Goal: Use online tool/utility: Utilize a website feature to perform a specific function

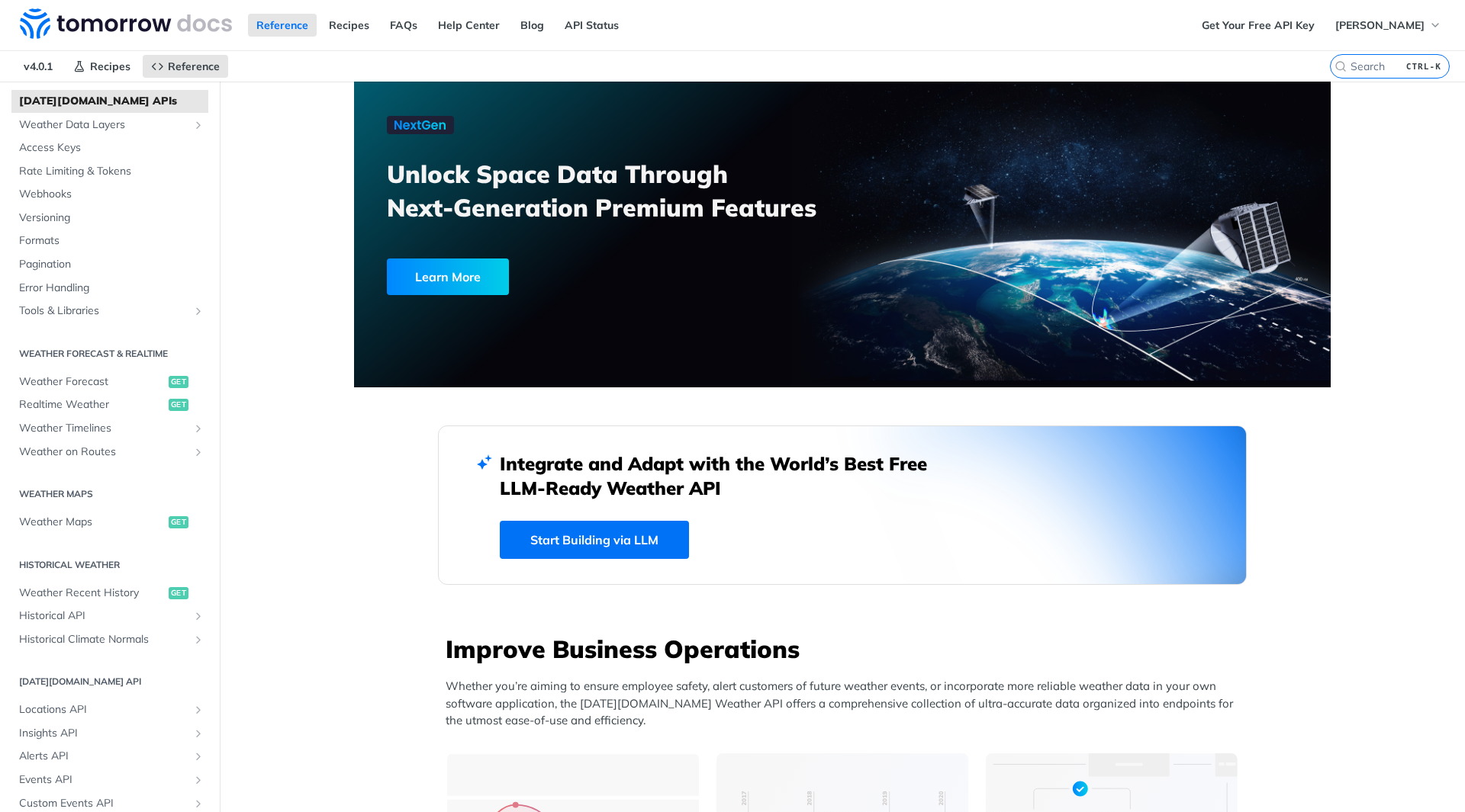
scroll to position [153, 0]
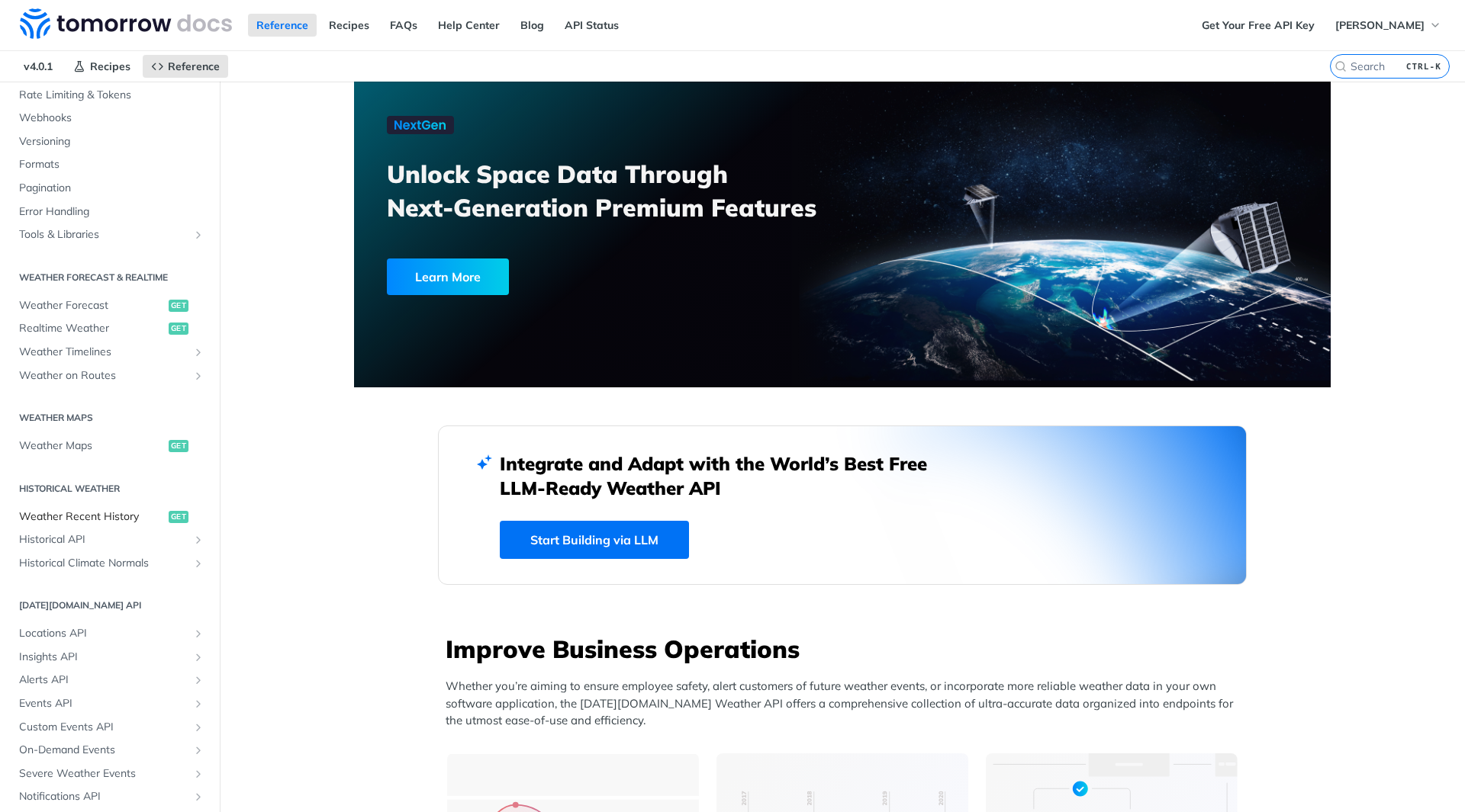
click at [79, 517] on span "Weather Recent History" at bounding box center [91, 517] width 145 height 15
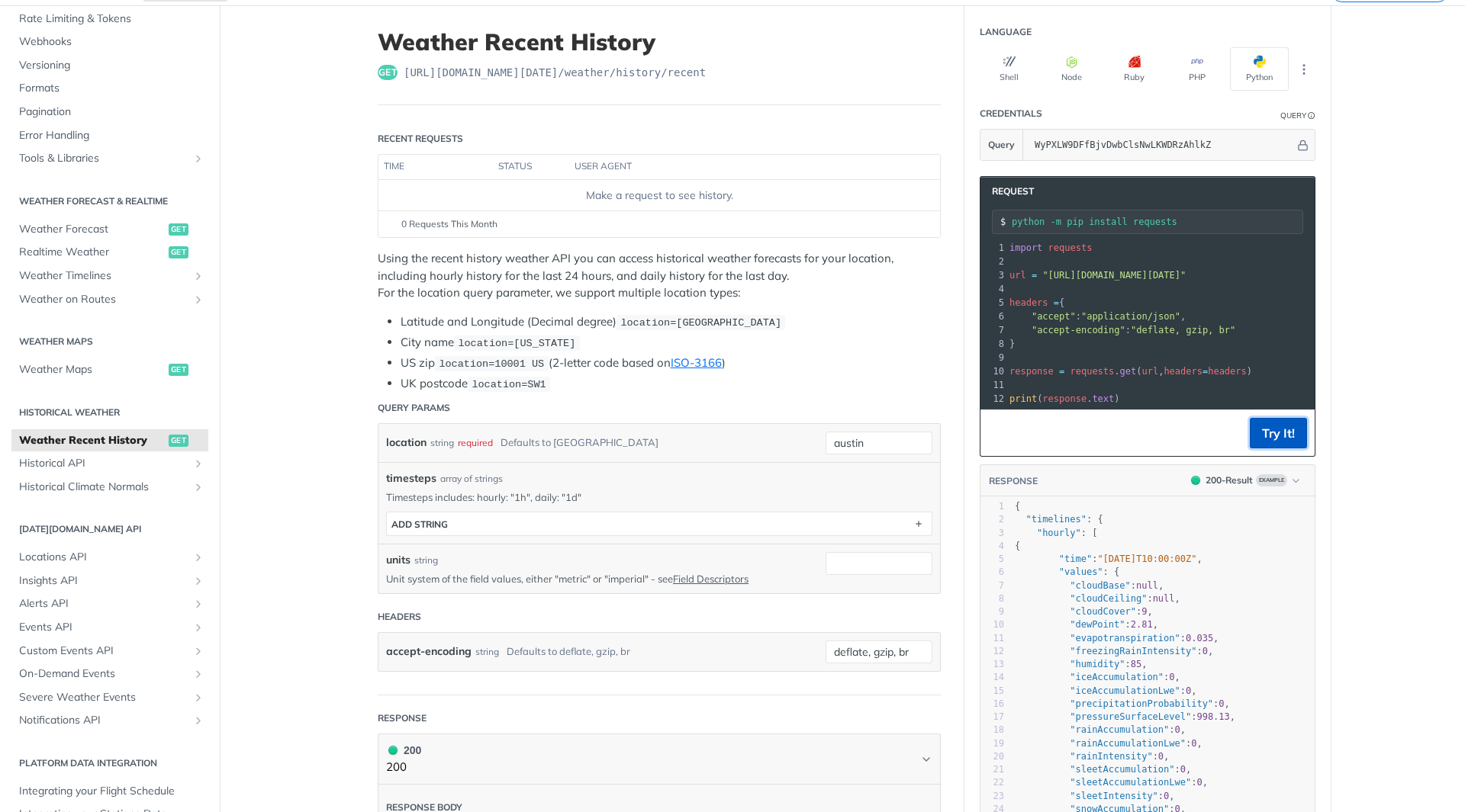
click at [1296, 444] on button "Try It!" at bounding box center [1278, 433] width 57 height 30
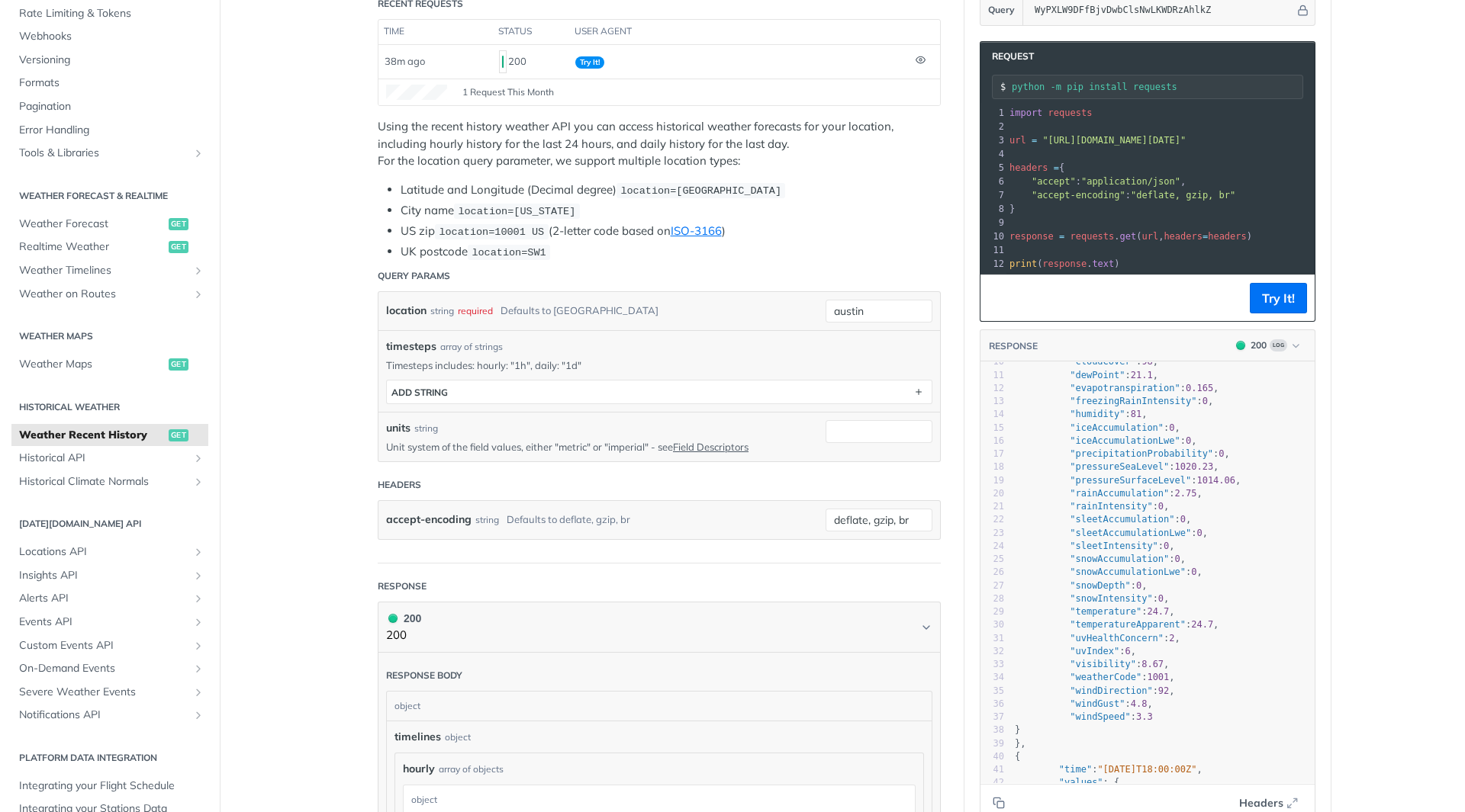
scroll to position [153, 0]
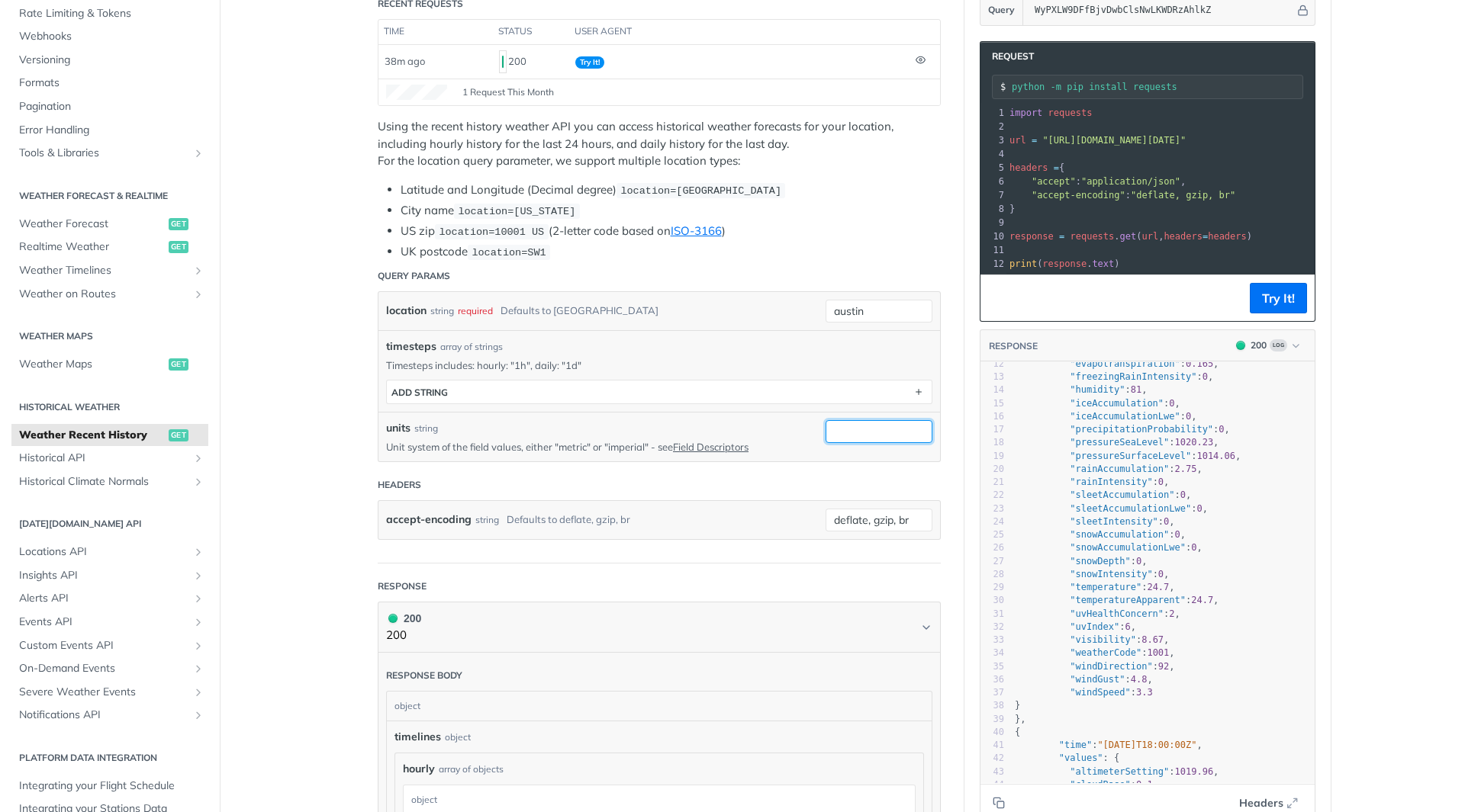
click at [850, 435] on input "units" at bounding box center [879, 432] width 106 height 23
type input "1h"
click at [954, 428] on article "Weather Recent History get [URL][DOMAIN_NAME][DATE] /weather/history/recent Rec…" at bounding box center [659, 700] width 610 height 1660
click at [1284, 313] on button "Try It!" at bounding box center [1278, 298] width 57 height 30
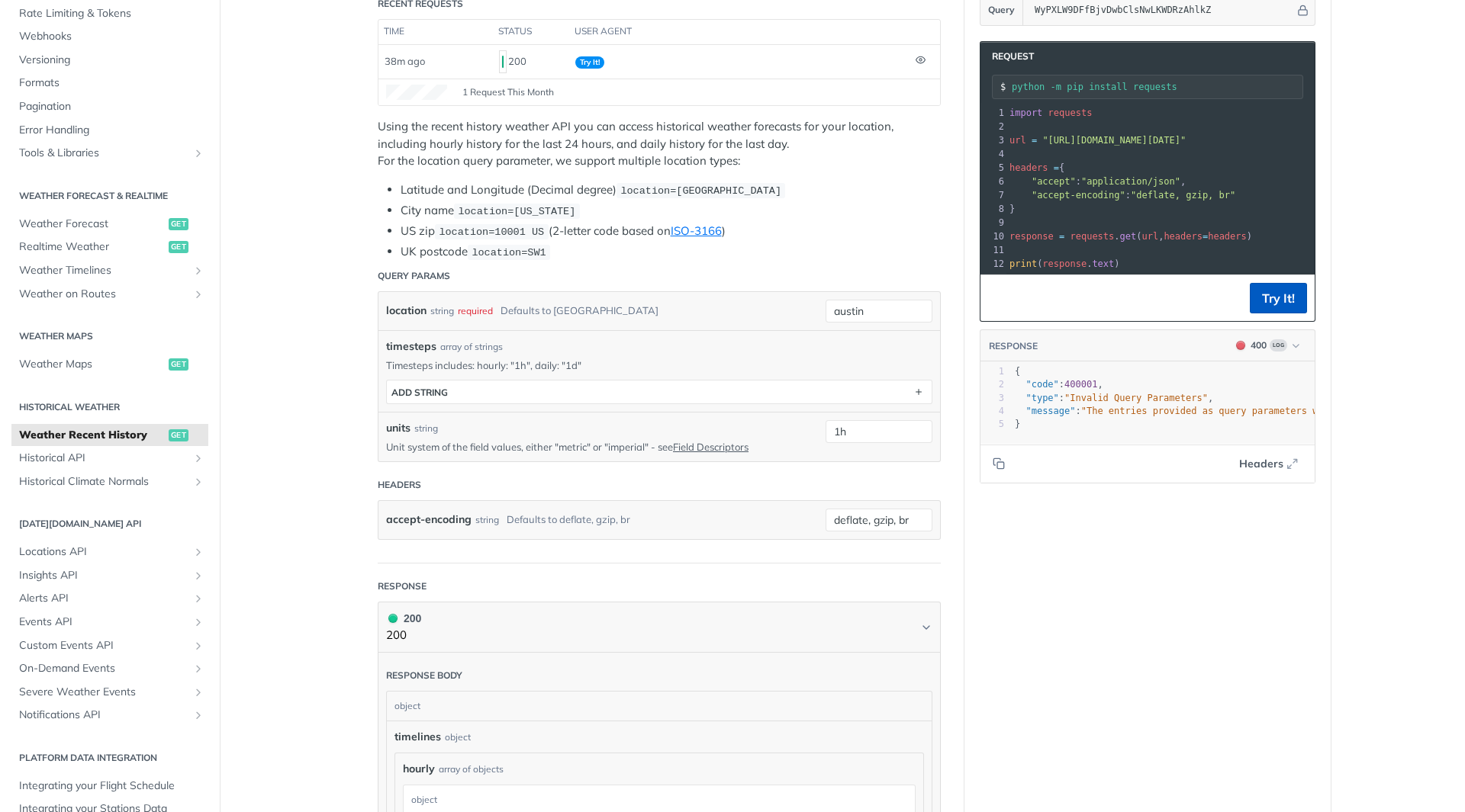
scroll to position [0, 0]
drag, startPoint x: 850, startPoint y: 434, endPoint x: 778, endPoint y: 427, distance: 72.3
click at [778, 427] on div "units string Unit system of the field values, either "metric" or "imperial" - s…" at bounding box center [658, 437] width 546 height 33
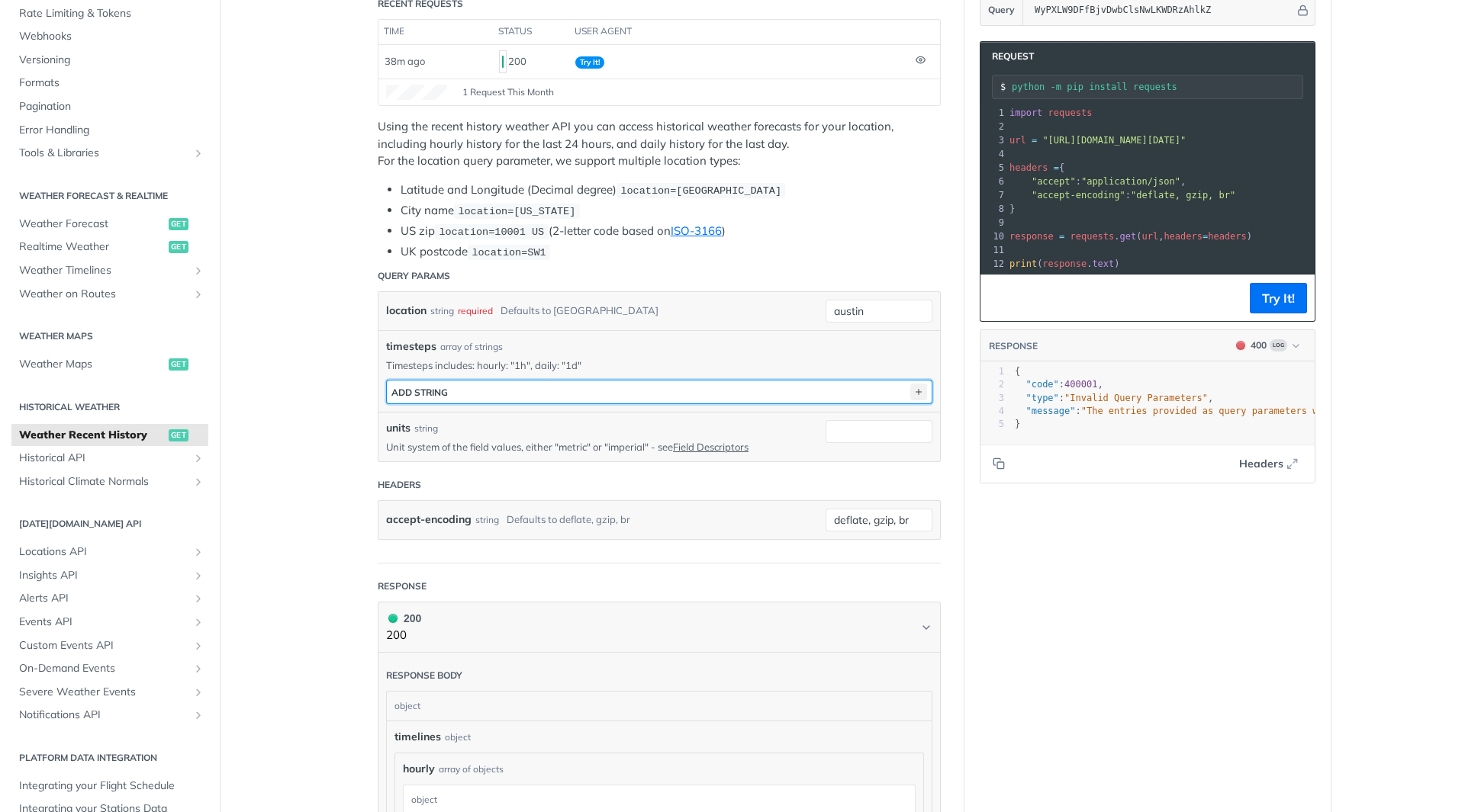
click at [911, 390] on icon "button" at bounding box center [919, 392] width 17 height 17
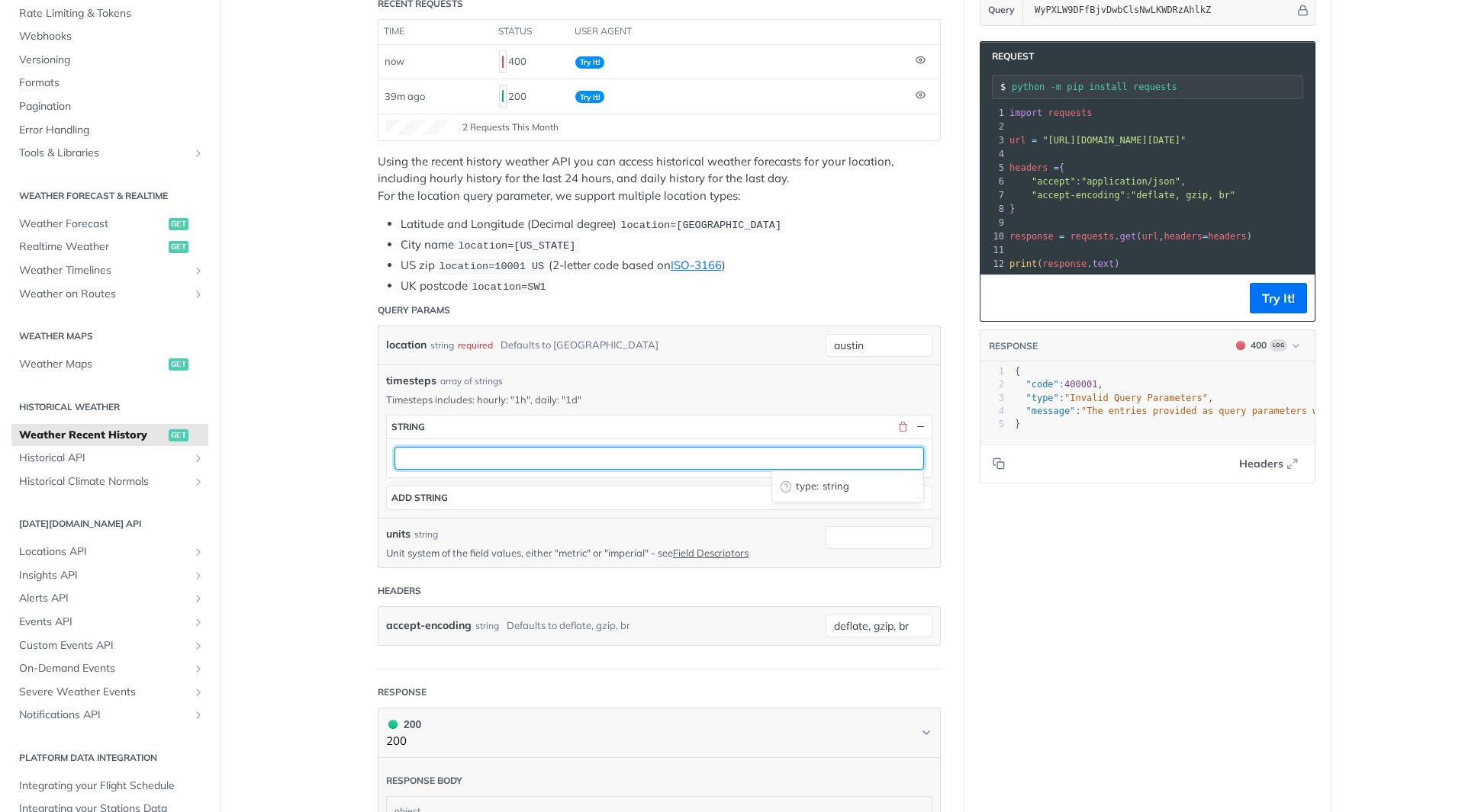
click at [592, 453] on input "text" at bounding box center [658, 459] width 529 height 23
type input "1h"
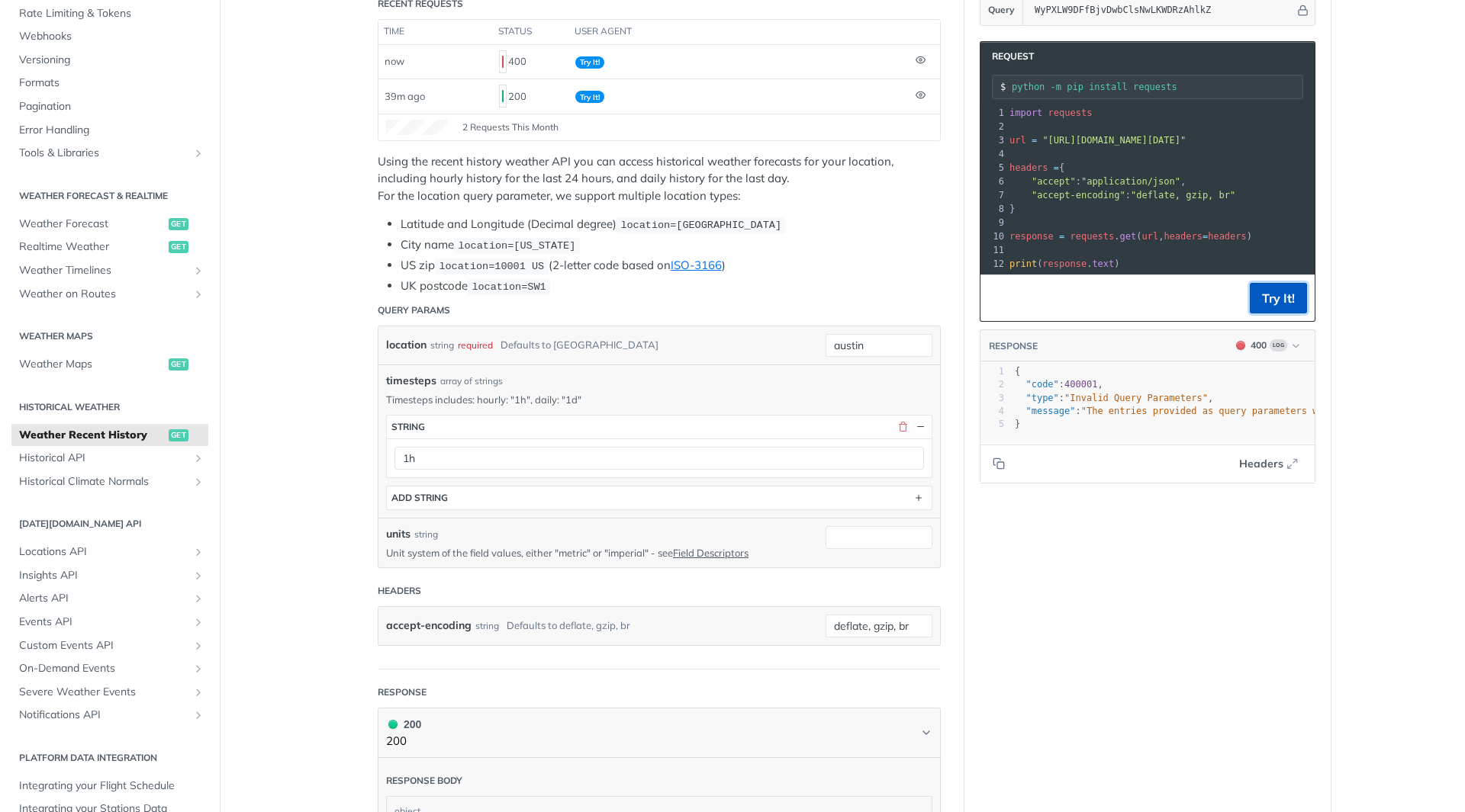
click at [1277, 298] on button "Try It!" at bounding box center [1278, 298] width 57 height 30
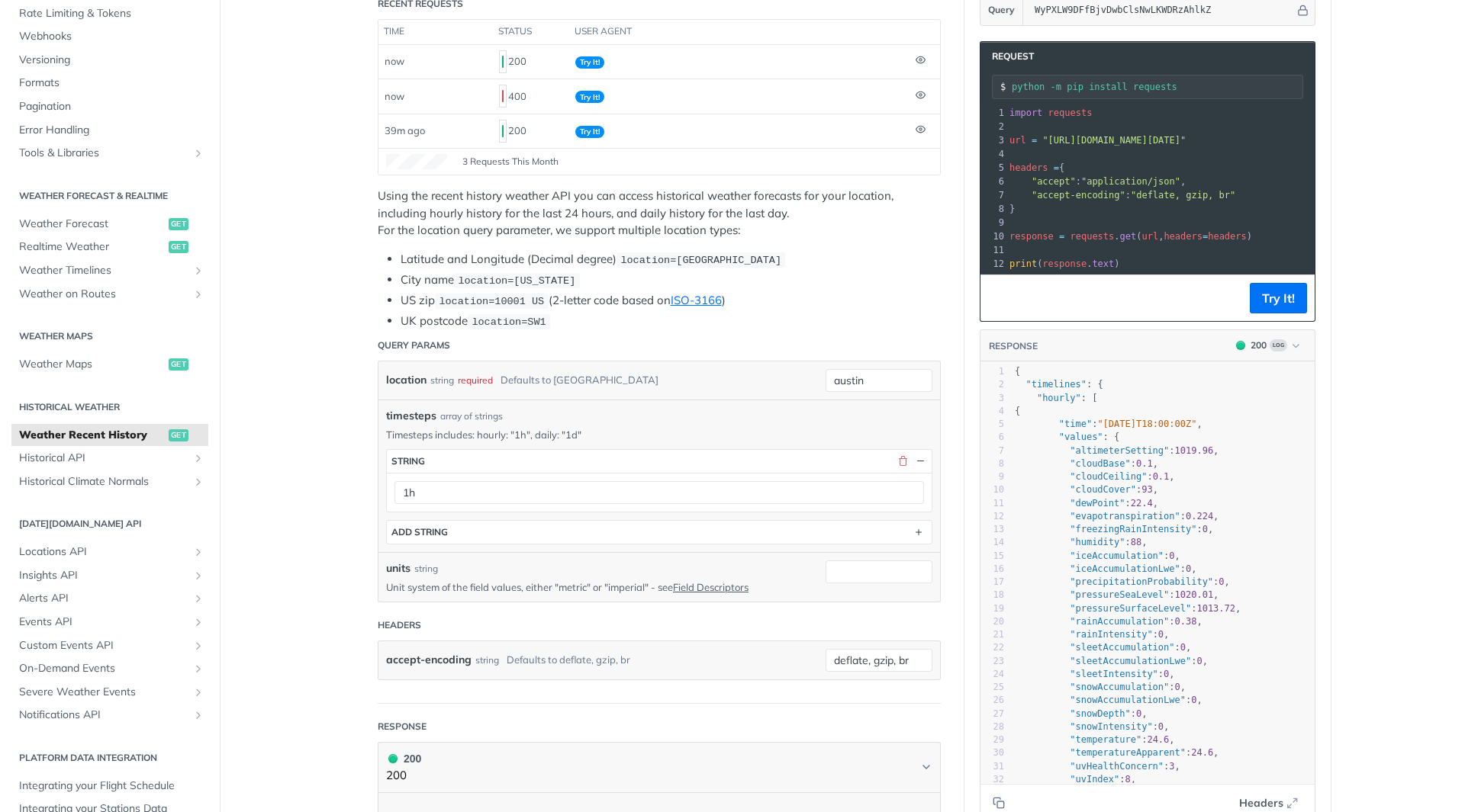
scroll to position [1, 0]
click at [1110, 627] on span ""rainAccumulation"" at bounding box center [1119, 621] width 99 height 10
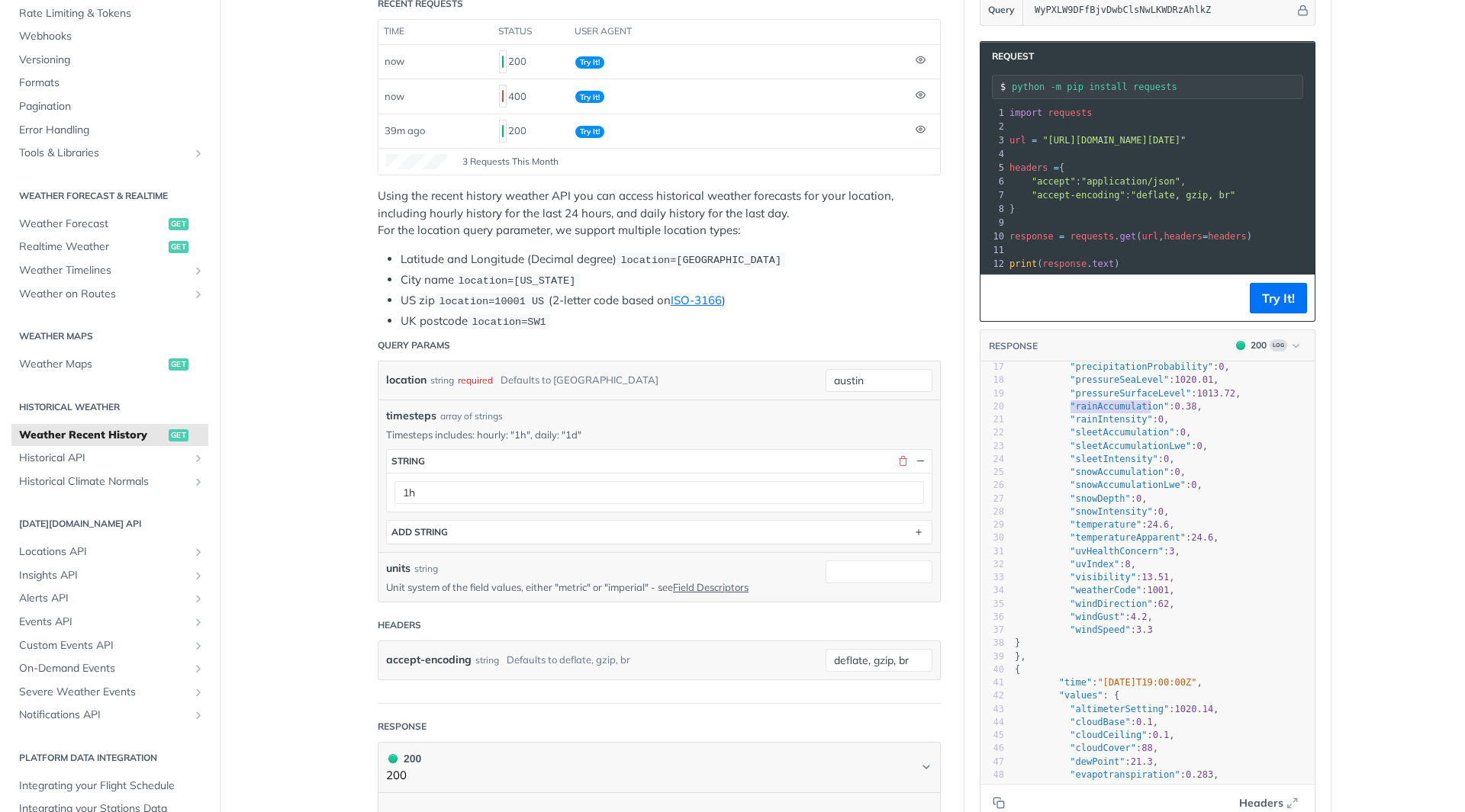
scroll to position [153, 0]
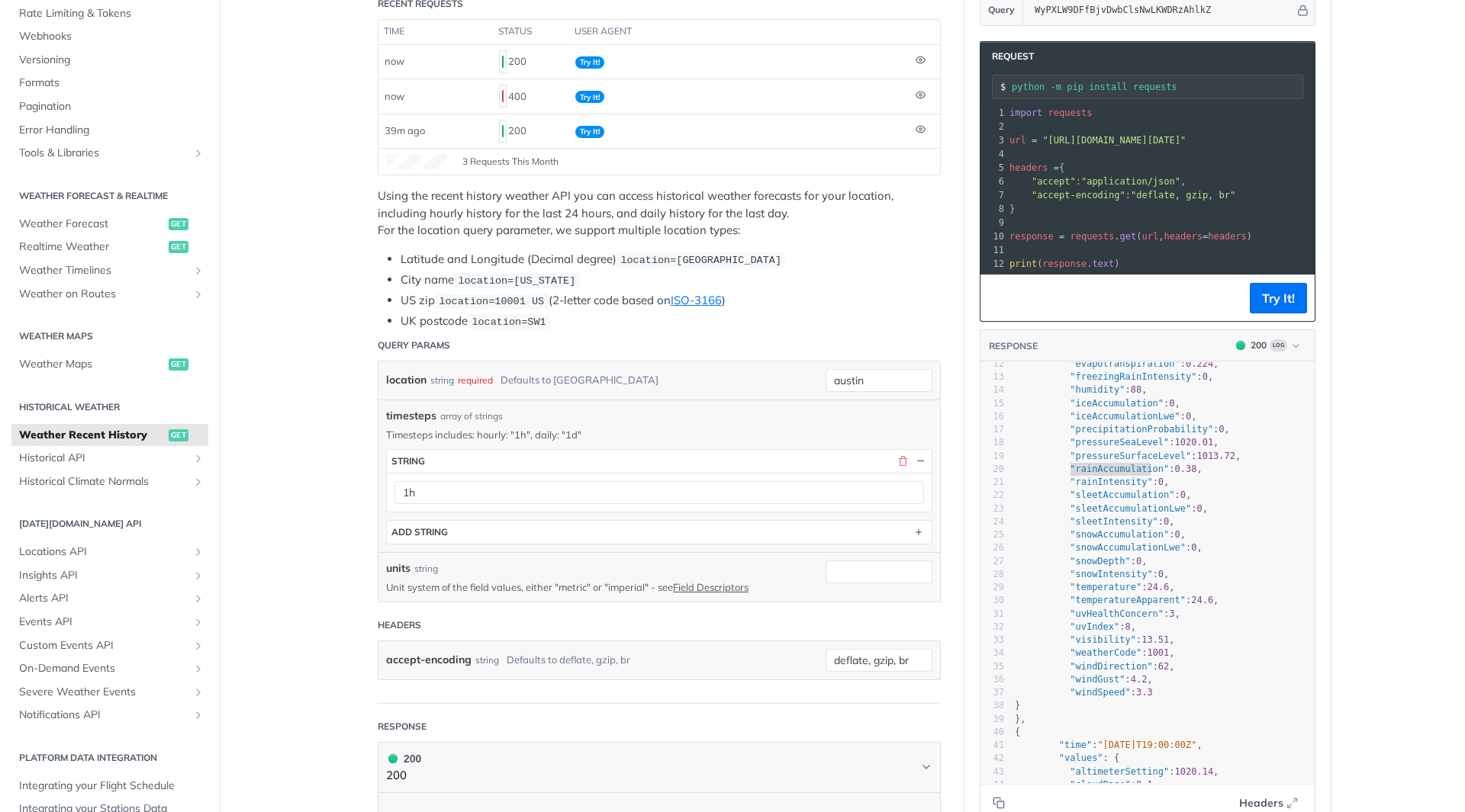
type textarea "rainAccumulation"
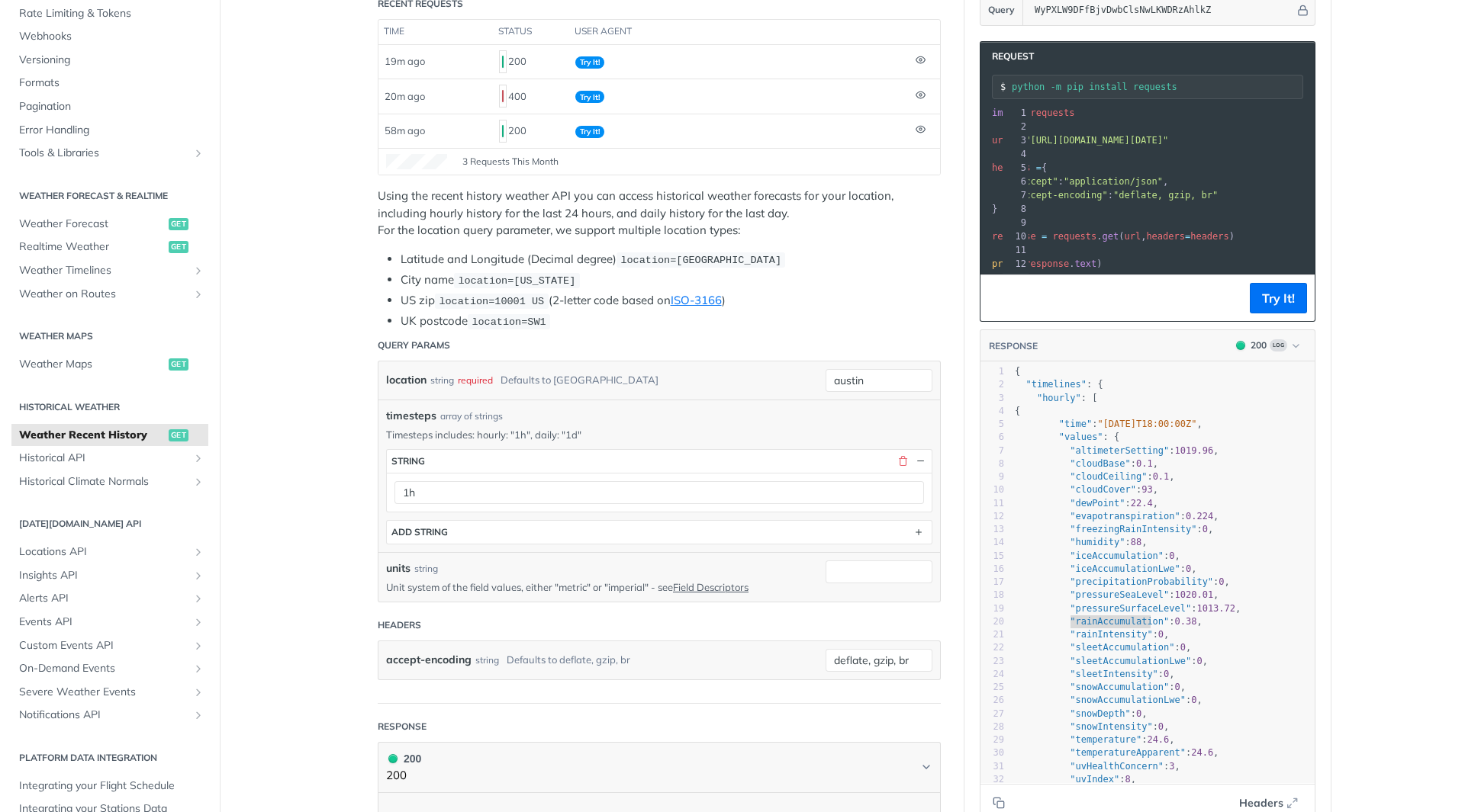
scroll to position [0, 0]
drag, startPoint x: 1285, startPoint y: 141, endPoint x: 1040, endPoint y: 140, distance: 245.0
click at [1042, 140] on span ""[URL][DOMAIN_NAME][DATE]"" at bounding box center [1113, 140] width 143 height 10
